Goal: Transaction & Acquisition: Purchase product/service

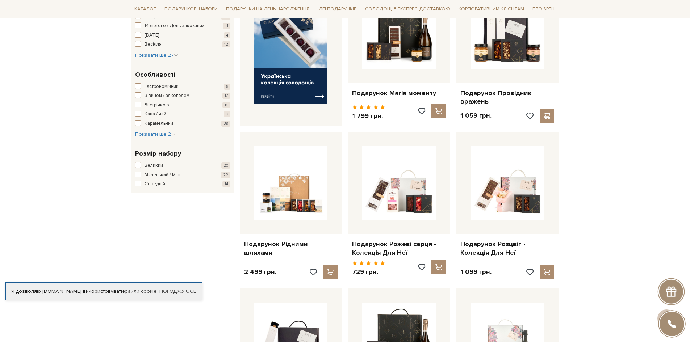
scroll to position [326, 0]
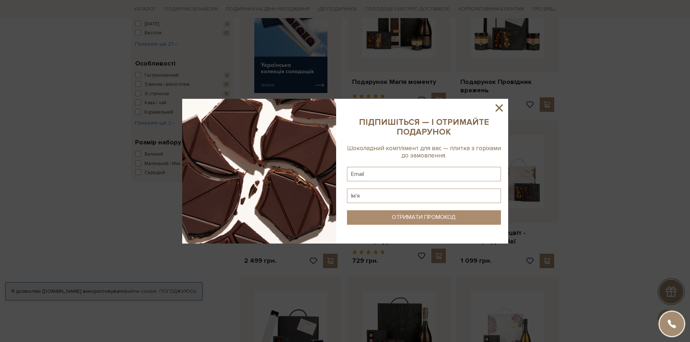
click at [500, 106] on icon at bounding box center [498, 107] width 7 height 7
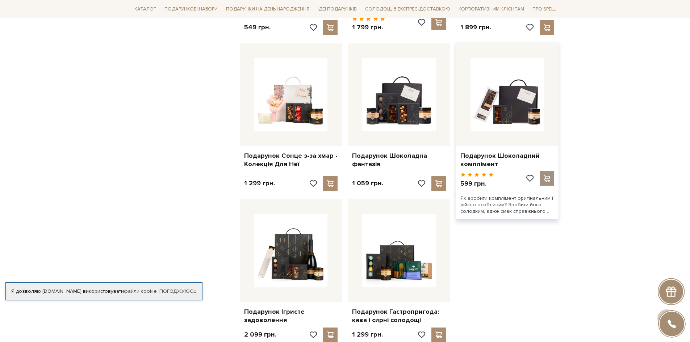
scroll to position [652, 0]
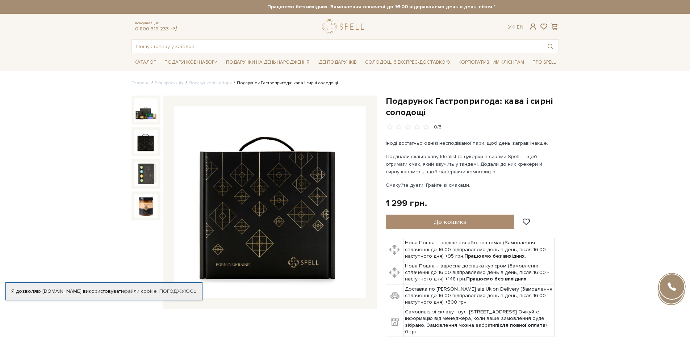
click at [146, 144] on img at bounding box center [145, 141] width 23 height 23
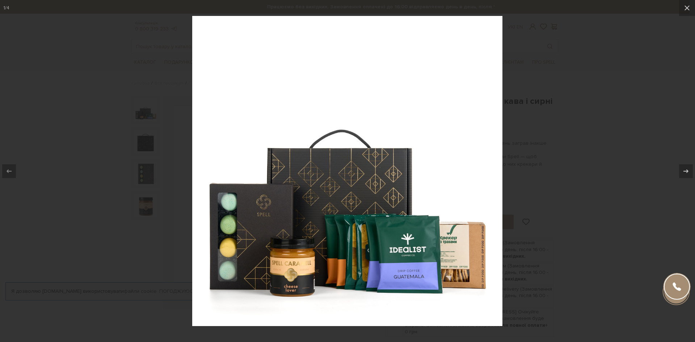
drag, startPoint x: 559, startPoint y: 143, endPoint x: 575, endPoint y: 141, distance: 15.4
click at [574, 141] on div at bounding box center [347, 171] width 695 height 342
click at [549, 68] on div at bounding box center [347, 171] width 695 height 342
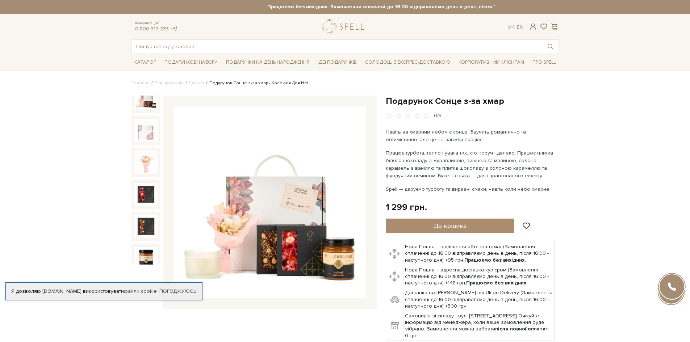
scroll to position [16, 0]
